Goal: Task Accomplishment & Management: Manage account settings

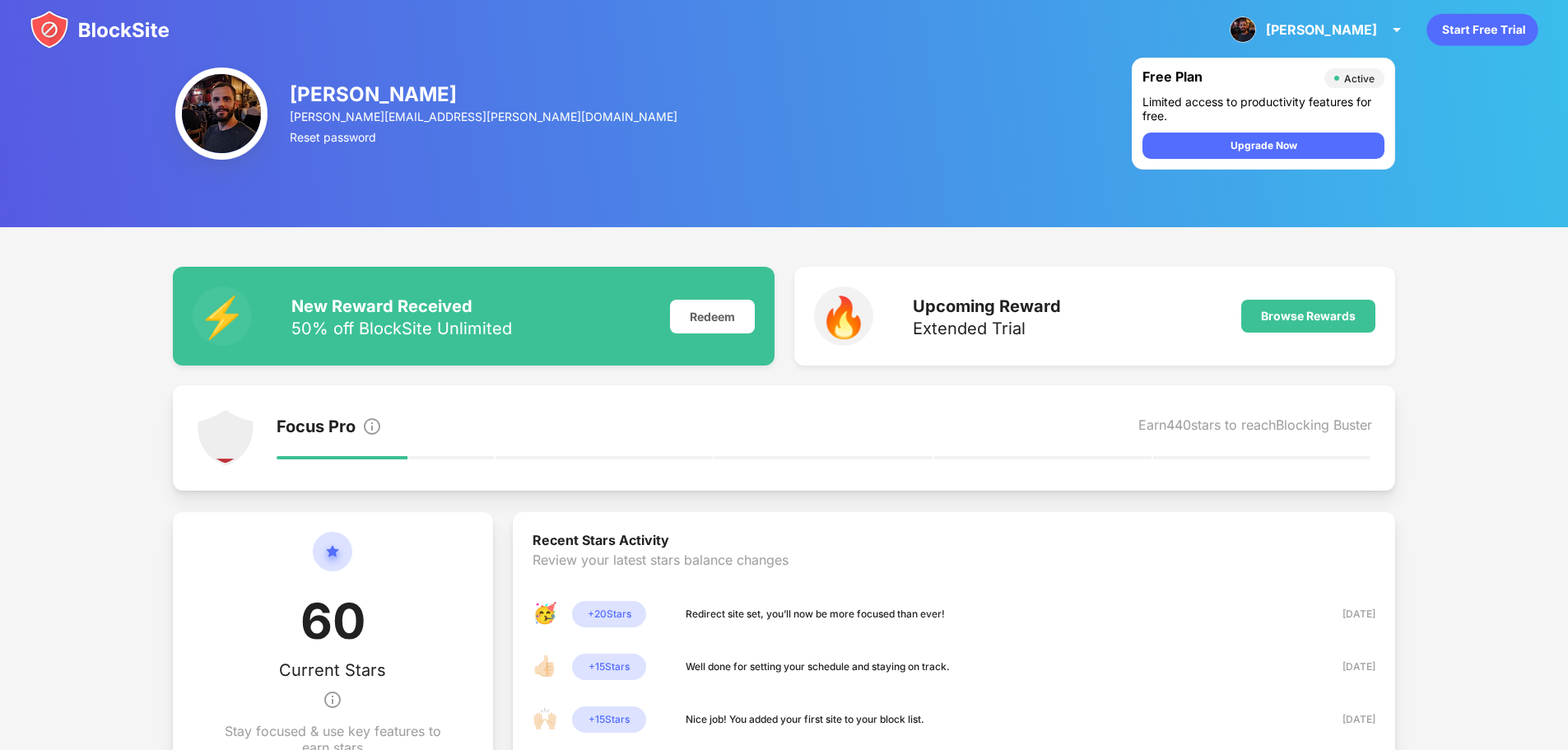
click at [128, 31] on img at bounding box center [99, 30] width 140 height 40
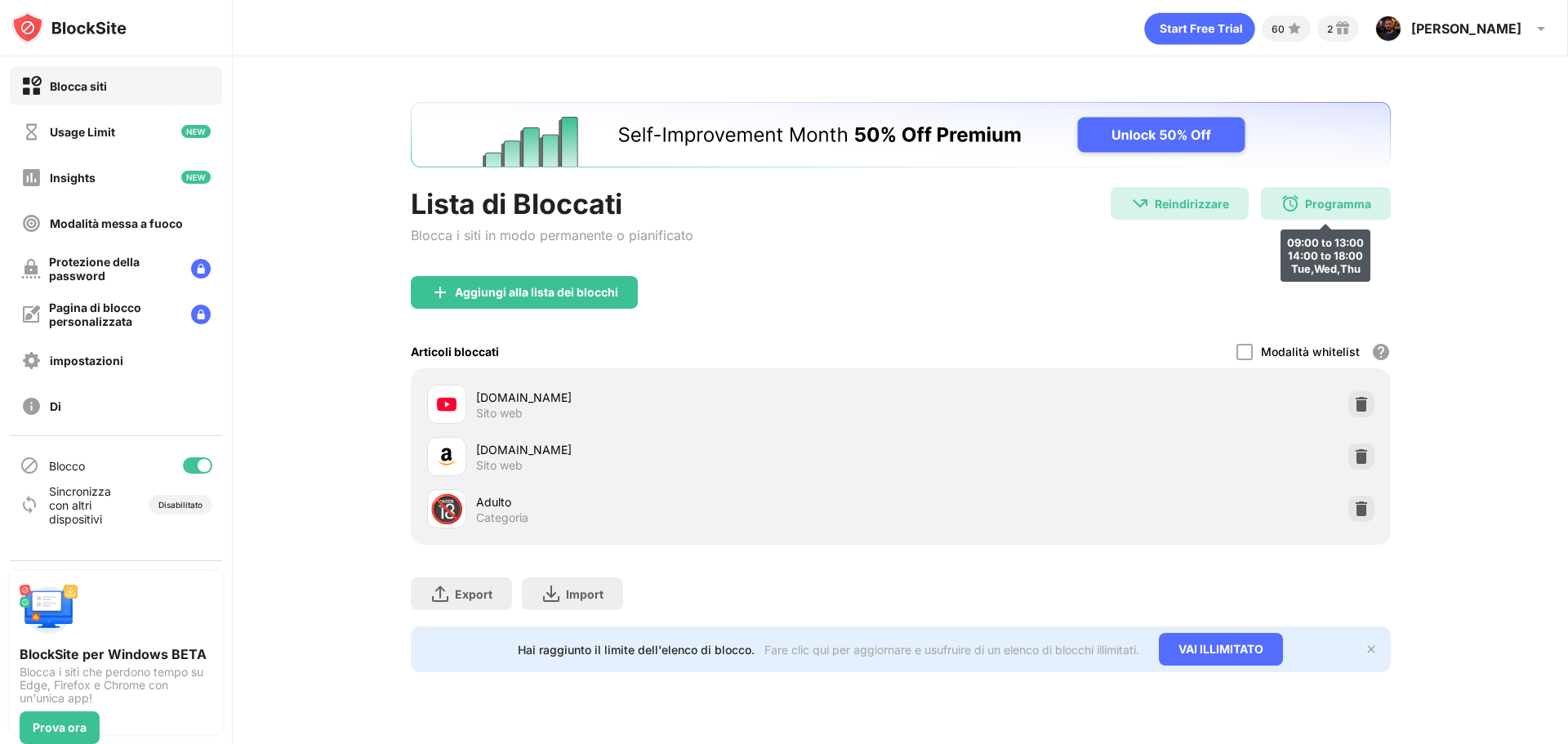
click at [1357, 197] on div "Programma" at bounding box center [1338, 203] width 66 height 14
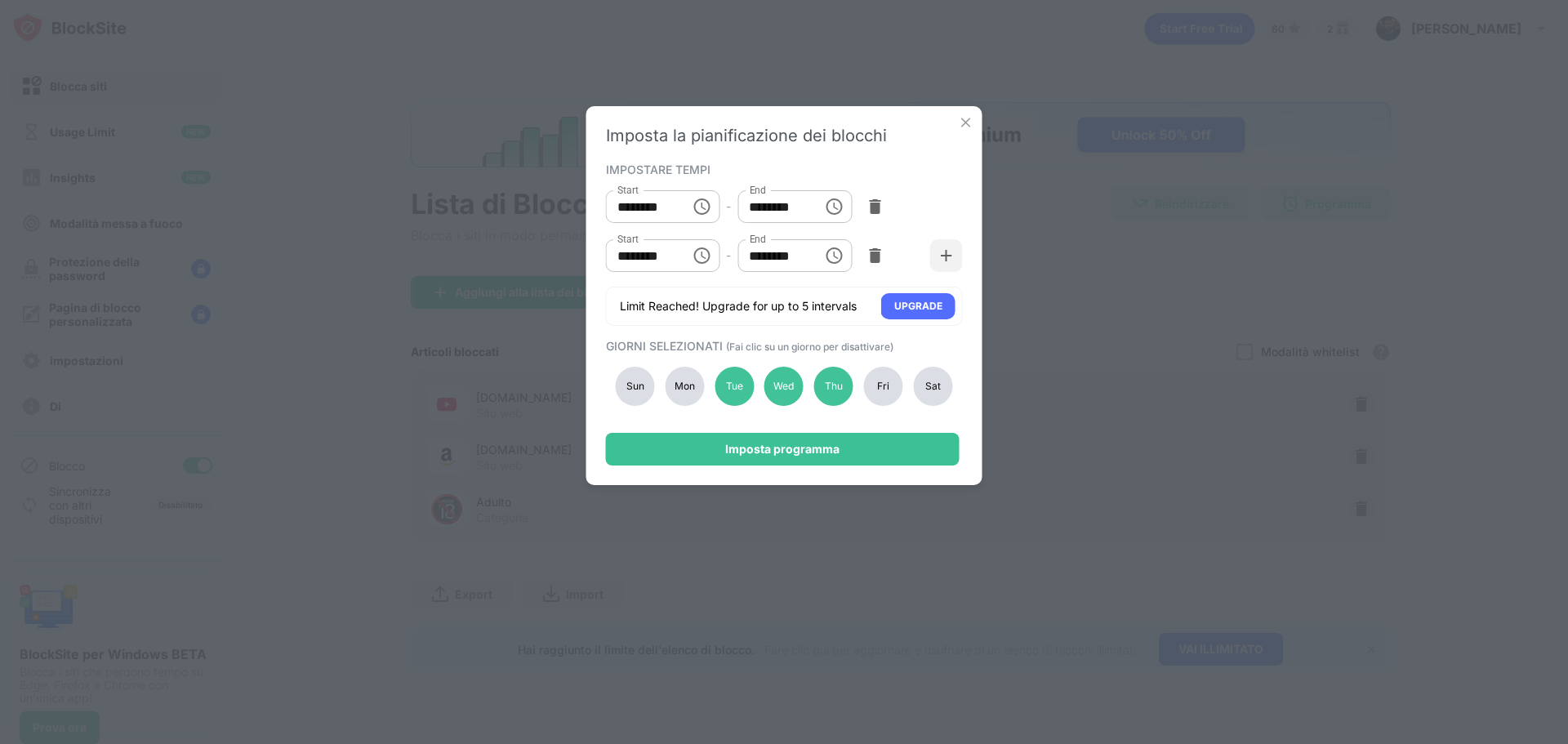
click at [671, 386] on div "Mon" at bounding box center [684, 386] width 39 height 39
click at [712, 386] on div "Sun Mon Tue Wed Thu Fri Sat" at bounding box center [784, 386] width 357 height 67
click at [728, 389] on div "Tue" at bounding box center [734, 386] width 39 height 39
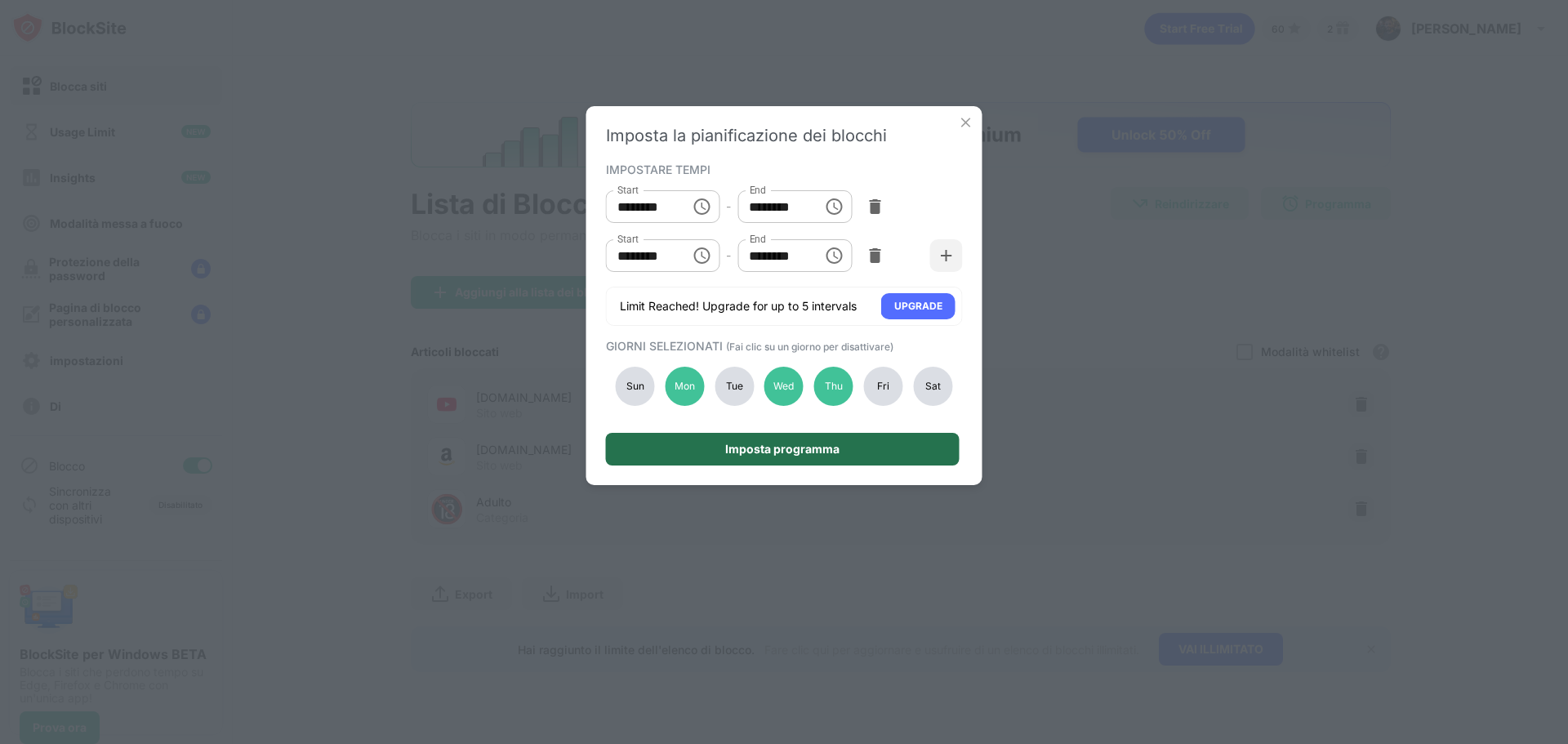
click at [757, 438] on div "Imposta programma" at bounding box center [782, 449] width 353 height 33
